Goal: Check status: Check status

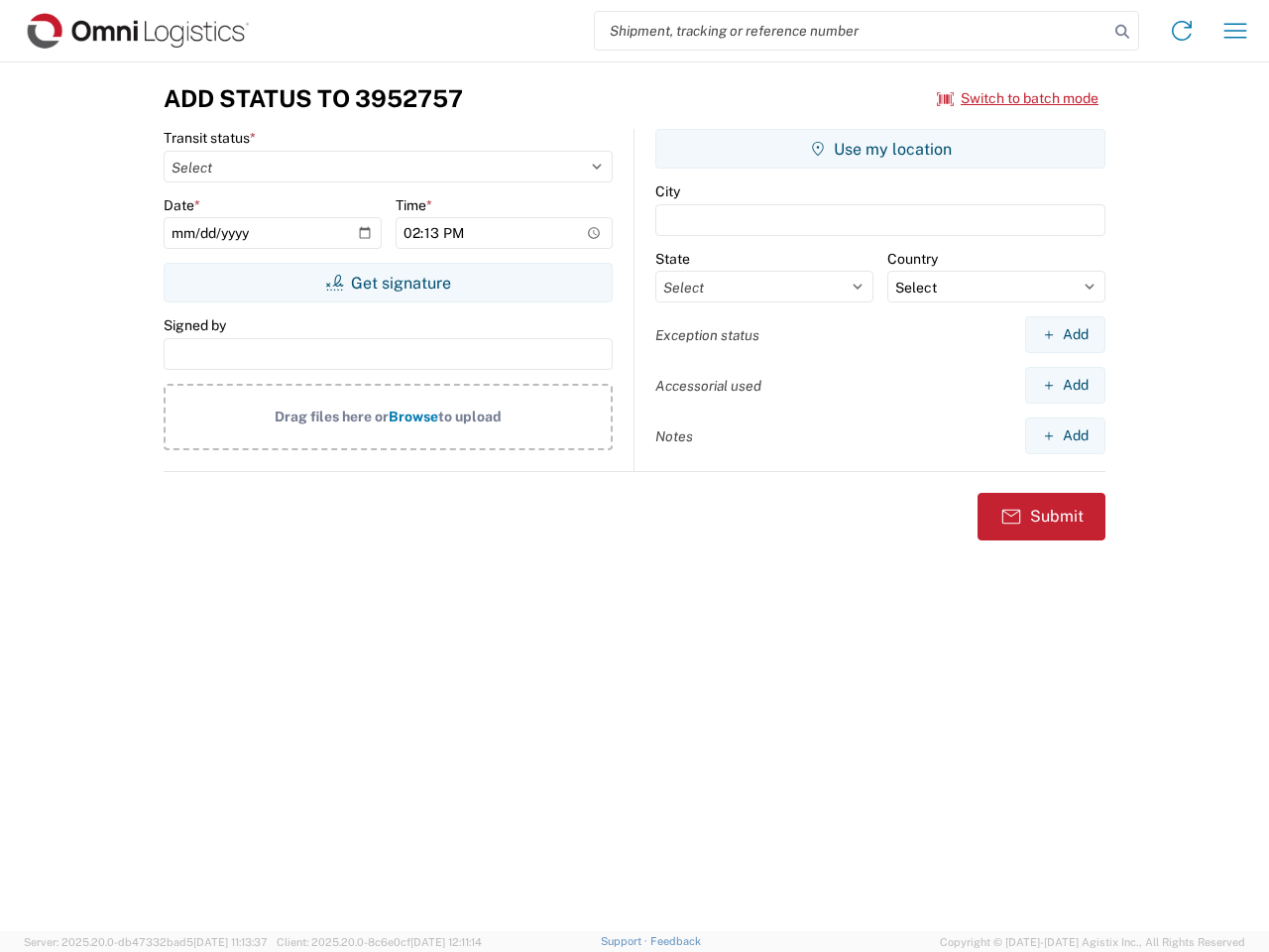
click at [852, 31] on input "search" at bounding box center [852, 31] width 514 height 38
click at [1123, 32] on icon at bounding box center [1123, 32] width 28 height 28
click at [1182, 31] on icon at bounding box center [1182, 31] width 32 height 32
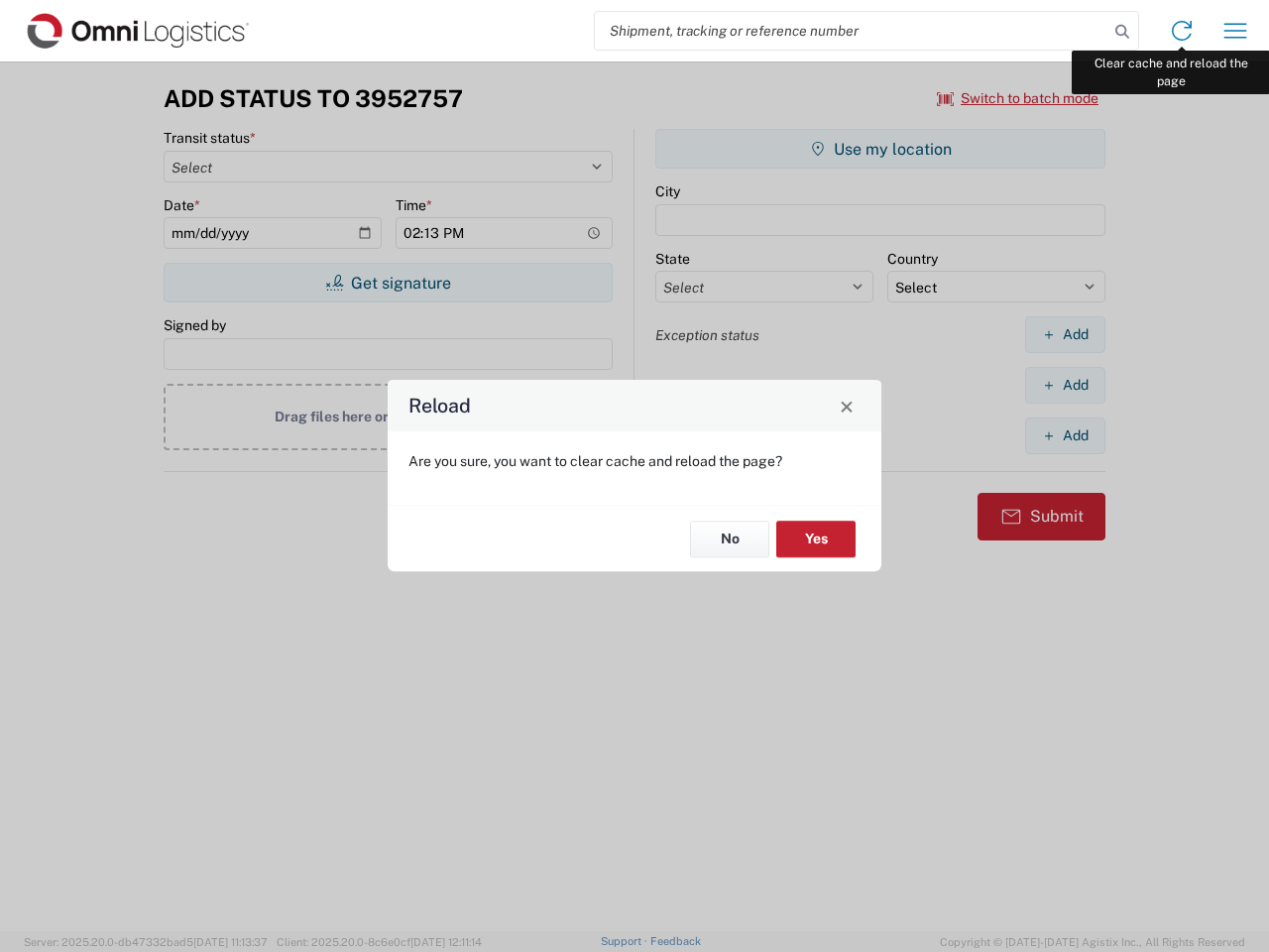
click at [1236, 31] on div "Reload Are you sure, you want to clear cache and reload the page? No Yes" at bounding box center [634, 476] width 1269 height 952
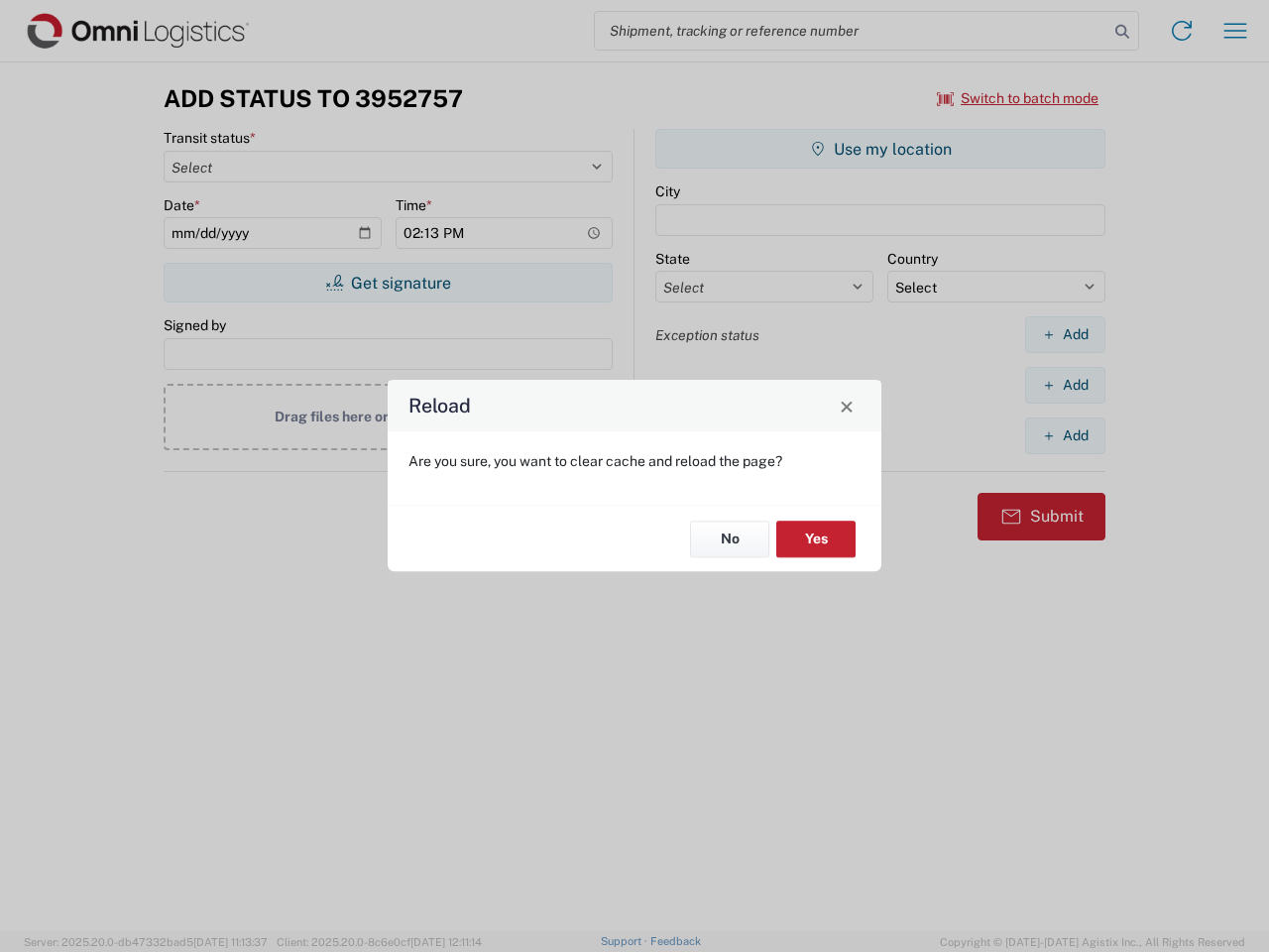
click at [1018, 98] on div "Reload Are you sure, you want to clear cache and reload the page? No Yes" at bounding box center [634, 476] width 1269 height 952
click at [388, 283] on div "Reload Are you sure, you want to clear cache and reload the page? No Yes" at bounding box center [634, 476] width 1269 height 952
click at [881, 148] on div "Reload Are you sure, you want to clear cache and reload the page? No Yes" at bounding box center [634, 476] width 1269 height 952
click at [1065, 334] on div "Reload Are you sure, you want to clear cache and reload the page? No Yes" at bounding box center [634, 476] width 1269 height 952
click at [1065, 385] on div "Reload Are you sure, you want to clear cache and reload the page? No Yes" at bounding box center [634, 476] width 1269 height 952
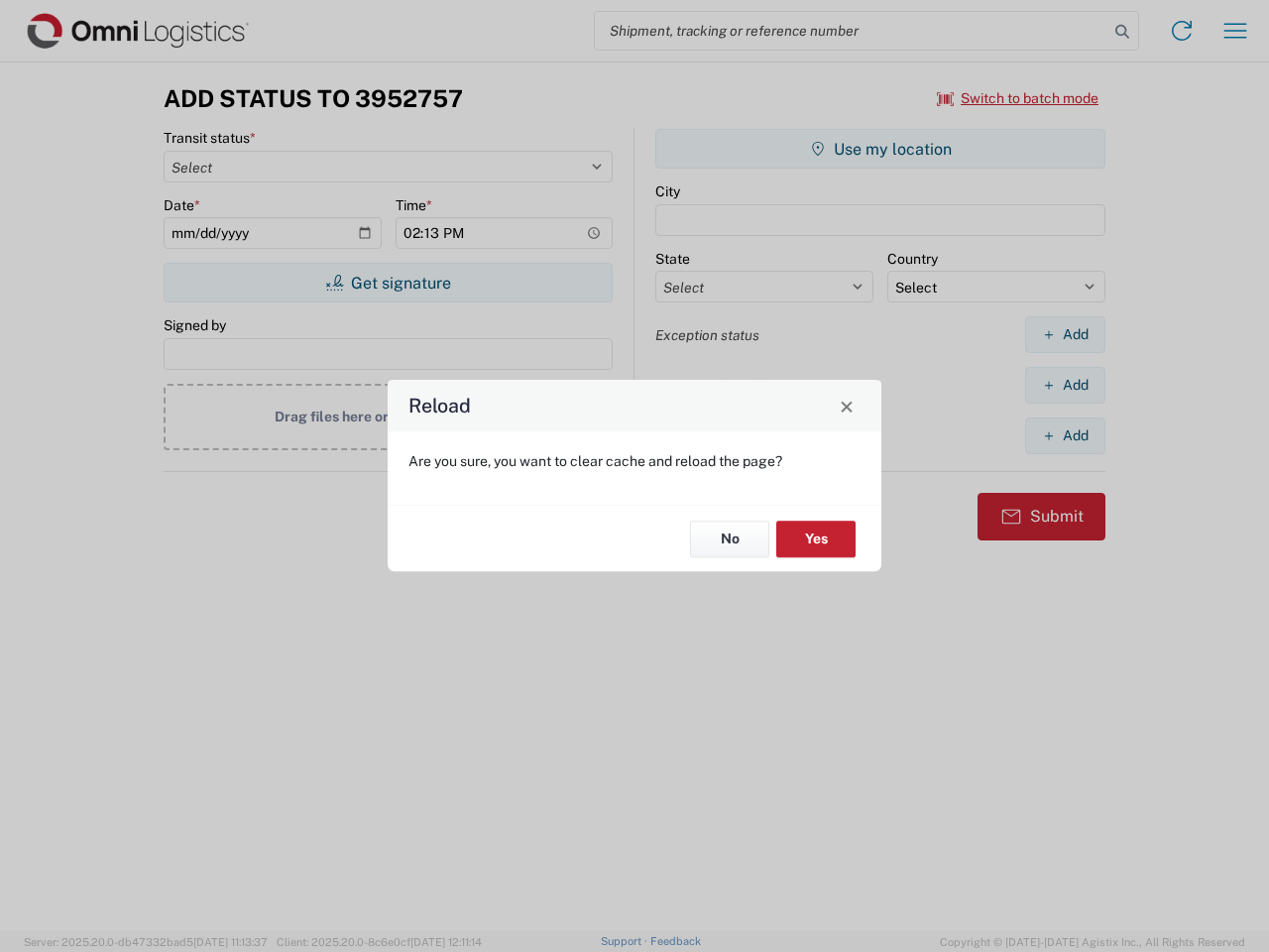
click at [1065, 435] on div "Reload Are you sure, you want to clear cache and reload the page? No Yes" at bounding box center [634, 476] width 1269 height 952
